Goal: Information Seeking & Learning: Learn about a topic

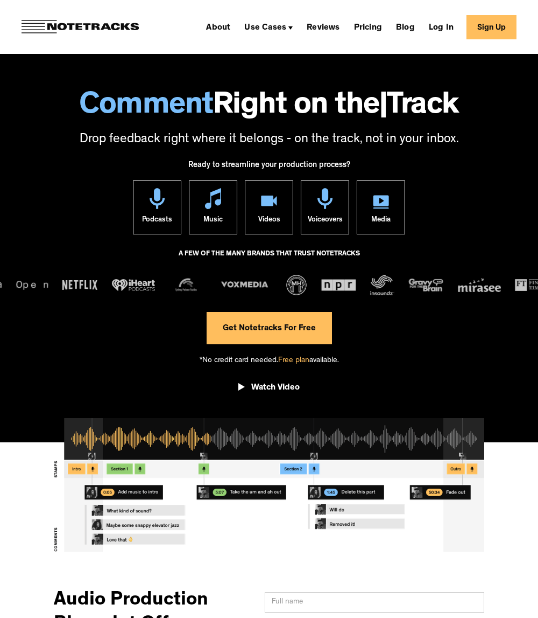
click at [276, 27] on div "Use Cases" at bounding box center [265, 28] width 42 height 9
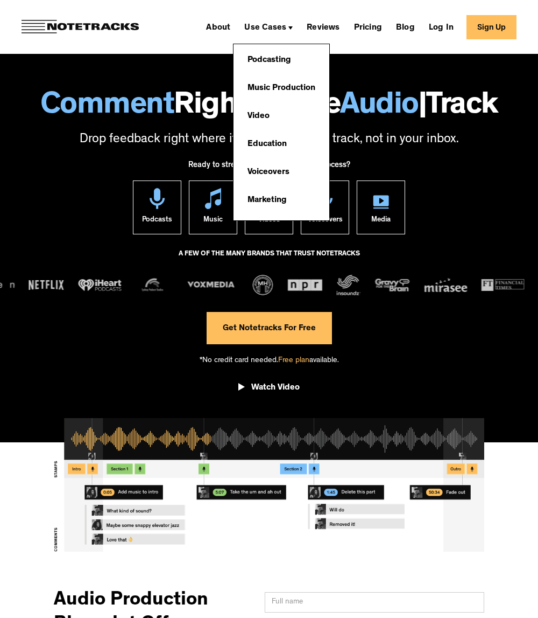
click at [275, 58] on link "Podcasting" at bounding box center [269, 61] width 54 height 22
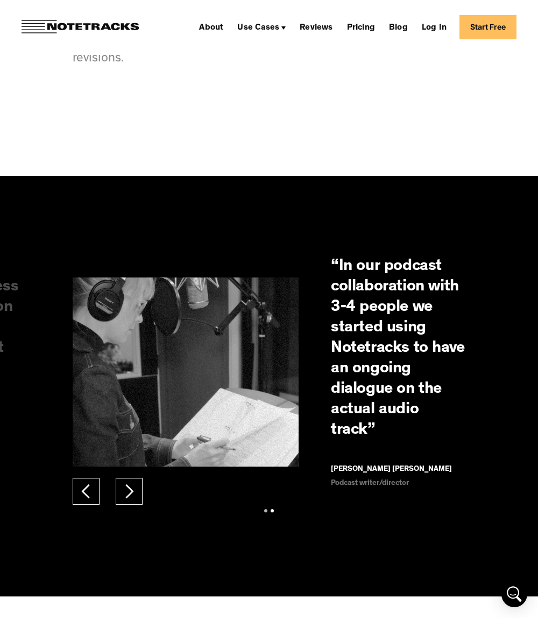
scroll to position [1184, 0]
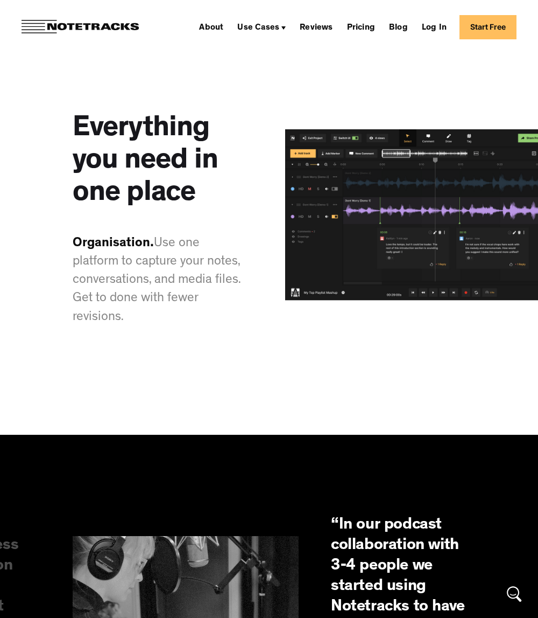
click at [364, 29] on link "Pricing" at bounding box center [361, 26] width 37 height 17
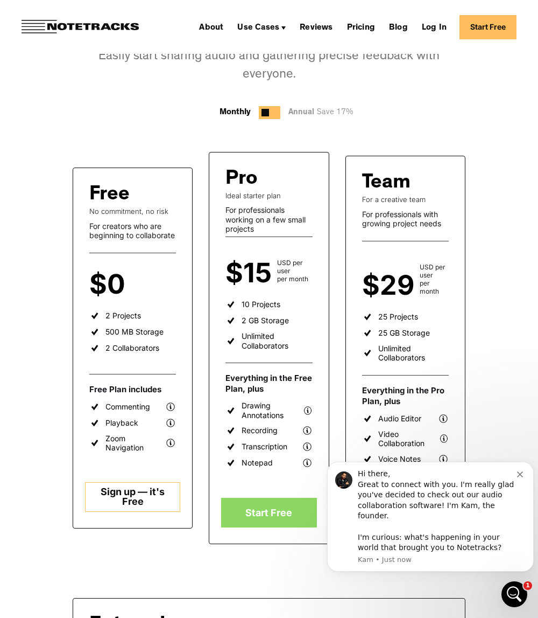
click at [521, 477] on icon "Dismiss notification" at bounding box center [520, 474] width 6 height 6
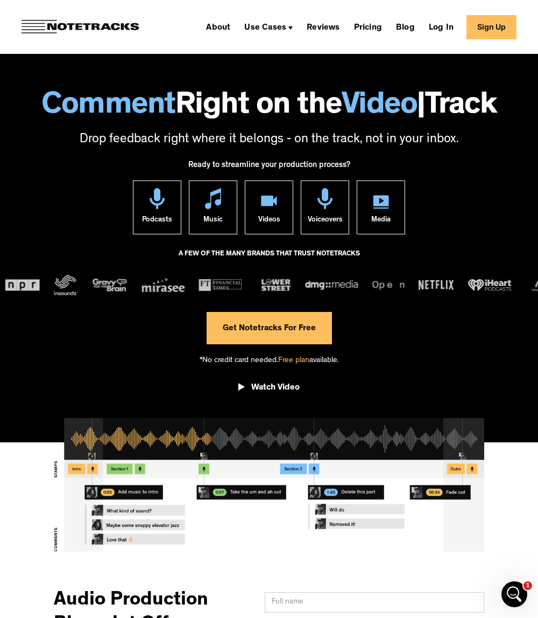
click at [382, 30] on link "Pricing" at bounding box center [368, 26] width 37 height 17
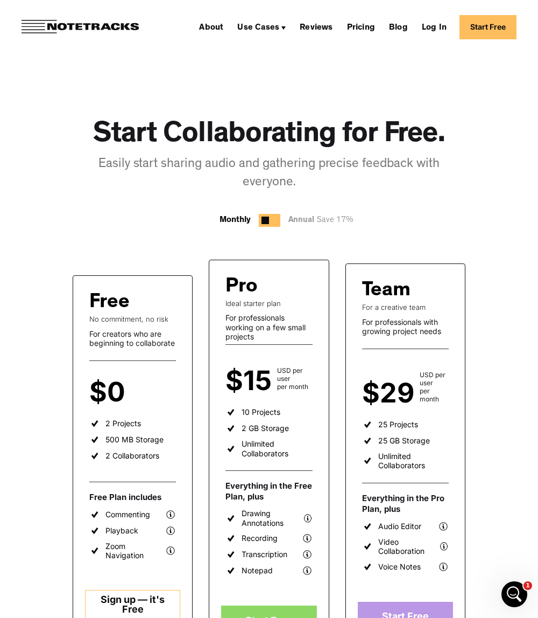
click at [188, 373] on div "Free No commitment, no risk For creators who are beginning to collaborate $0 pe…" at bounding box center [133, 455] width 120 height 360
click at [402, 166] on div "Easily start sharing audio and gathering precise feedback with everyone." at bounding box center [269, 174] width 393 height 37
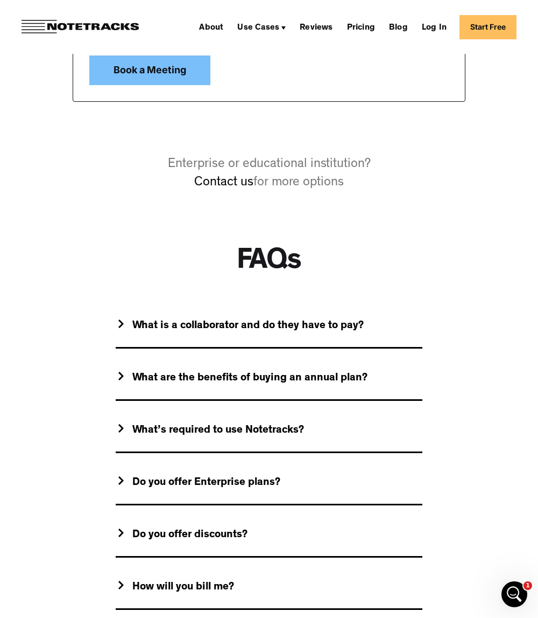
scroll to position [861, 0]
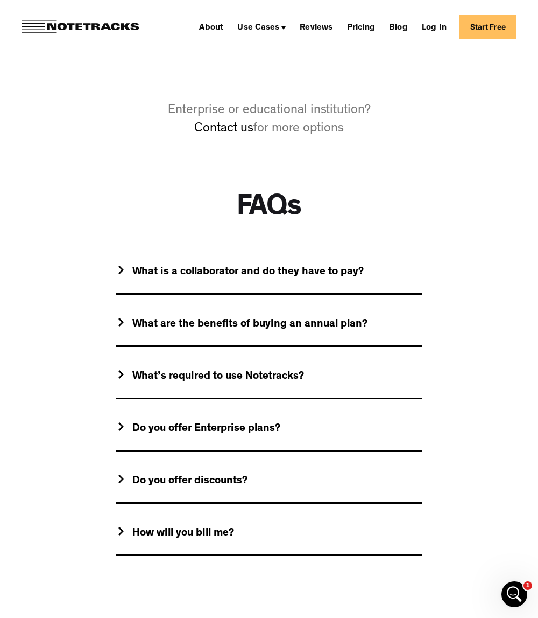
click at [158, 276] on div "What is a collaborator and do they have to pay?" at bounding box center [248, 271] width 232 height 13
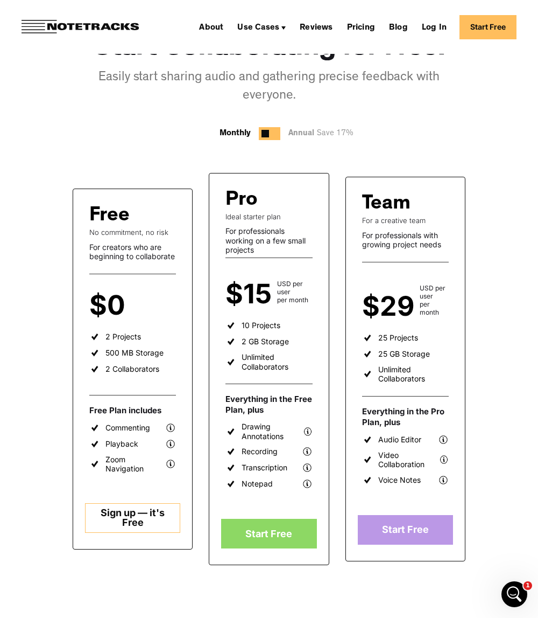
scroll to position [54, 0]
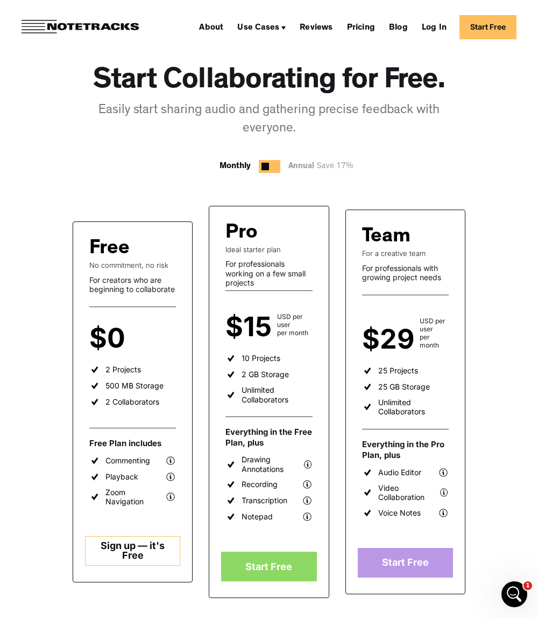
click at [262, 164] on div at bounding box center [266, 167] width 8 height 8
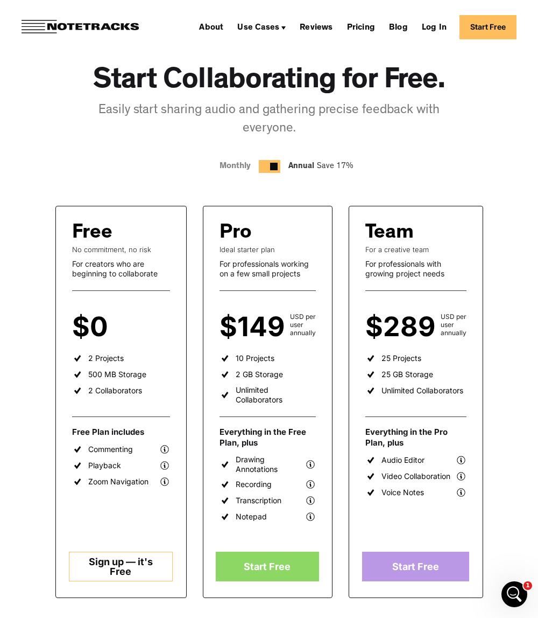
scroll to position [323, 0]
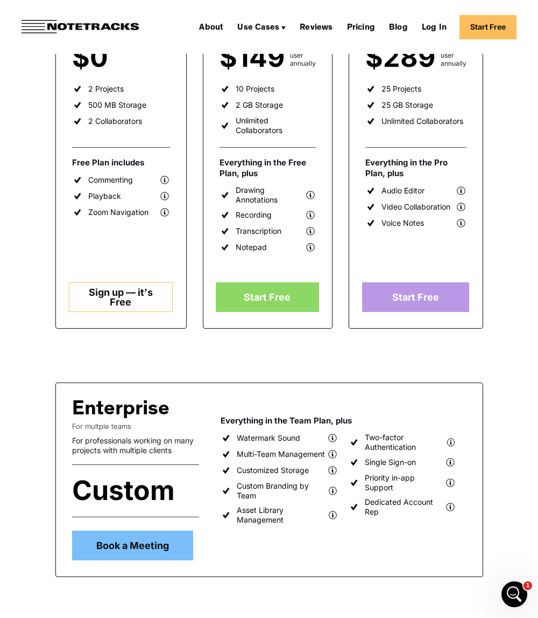
click at [322, 239] on div "Pro Ideal starter plan For professionals working on a few small projects $149 U…" at bounding box center [268, 132] width 130 height 392
click at [310, 230] on img at bounding box center [310, 231] width 11 height 11
click at [311, 229] on img at bounding box center [310, 231] width 11 height 11
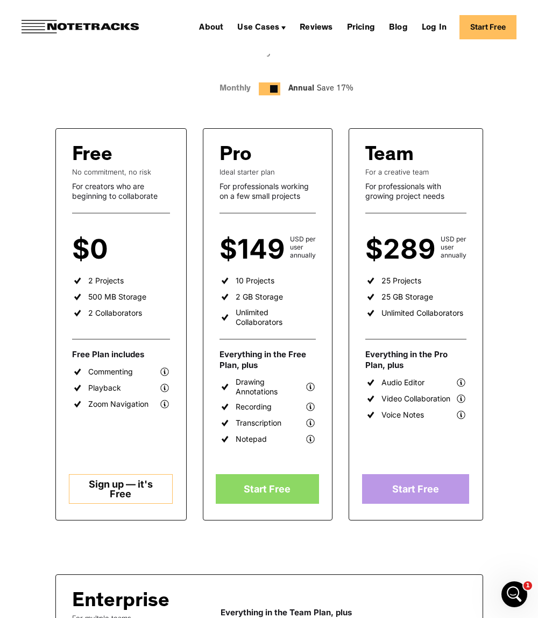
scroll to position [0, 0]
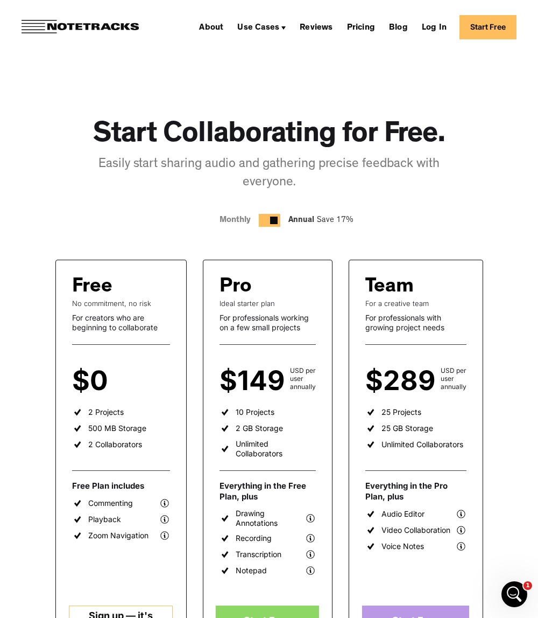
click at [337, 135] on h1 "Start Collaborating for Free." at bounding box center [269, 135] width 353 height 35
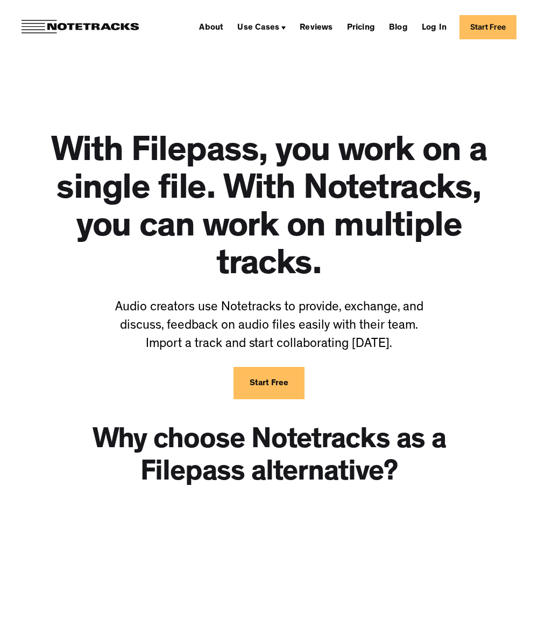
click at [364, 27] on link "Pricing" at bounding box center [361, 26] width 37 height 17
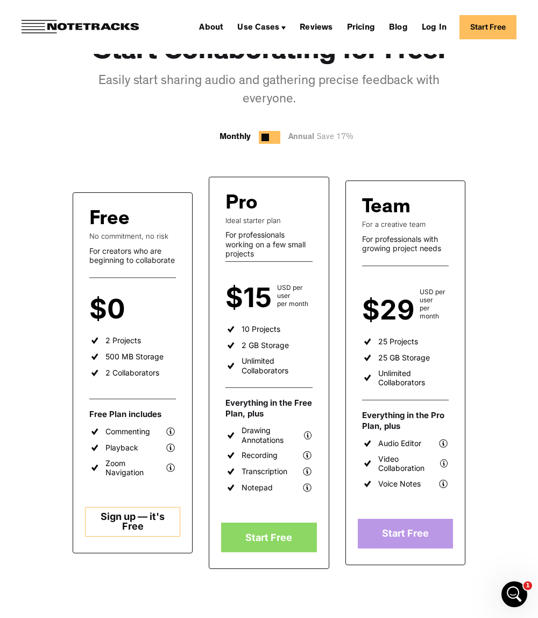
scroll to position [108, 0]
